Goal: Navigation & Orientation: Find specific page/section

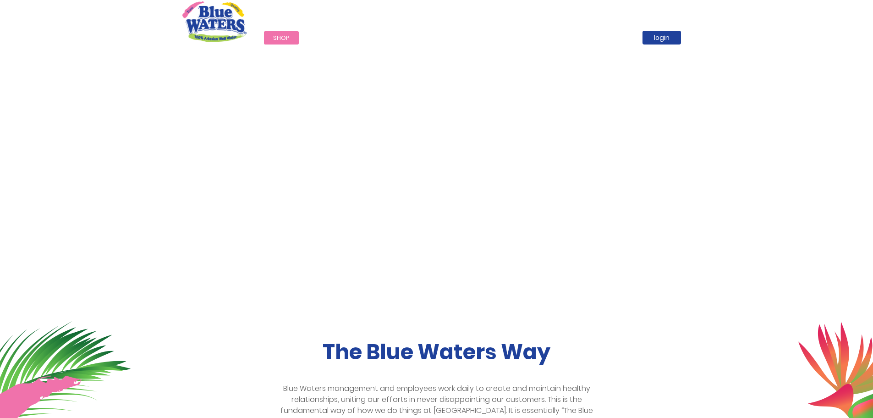
click at [283, 36] on span "Shop" at bounding box center [281, 37] width 17 height 9
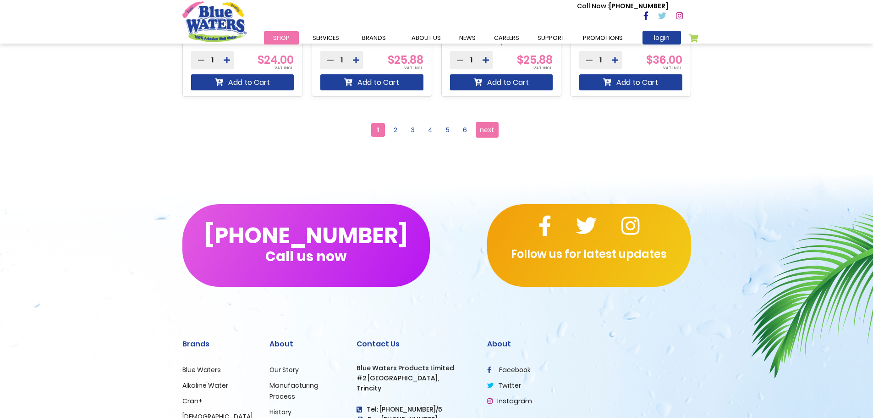
scroll to position [963, 0]
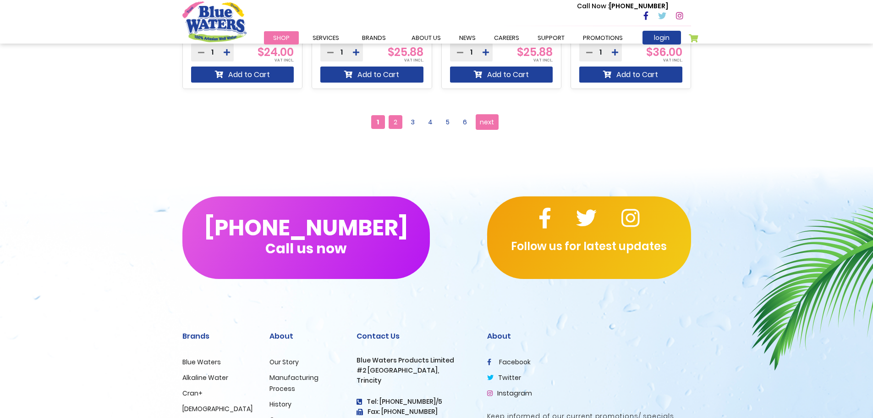
click at [392, 121] on span "2" at bounding box center [396, 122] width 14 height 14
click at [396, 123] on span "2" at bounding box center [396, 122] width 14 height 14
